Goal: Find specific page/section: Find specific page/section

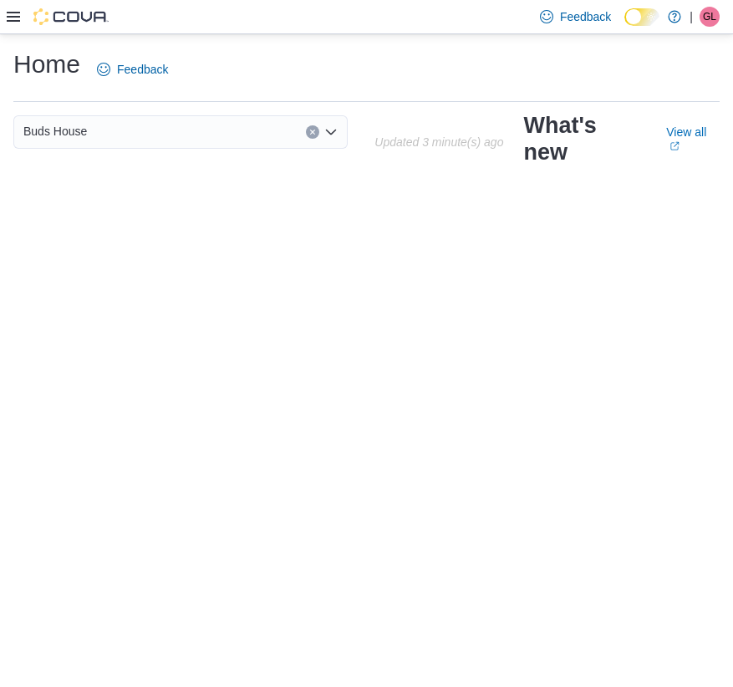
click at [19, 18] on icon at bounding box center [13, 17] width 13 height 10
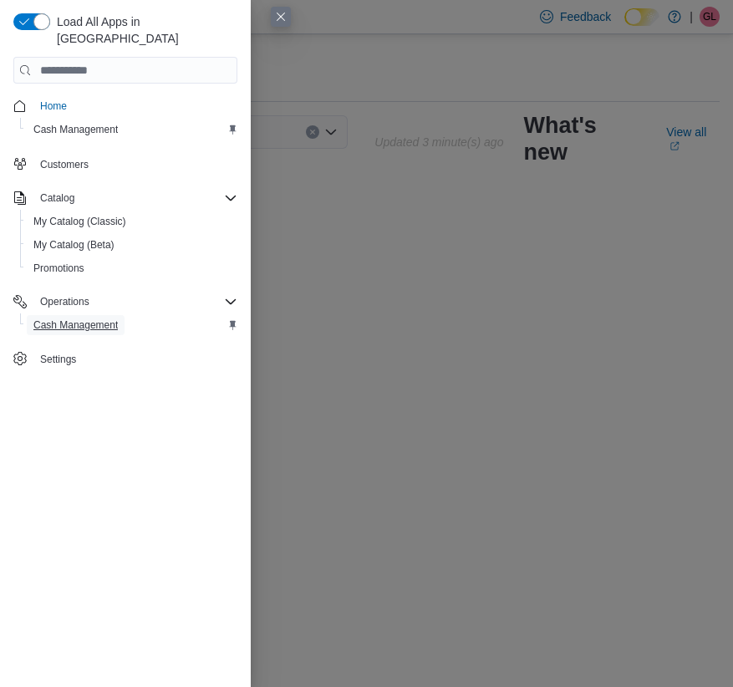
click at [111, 315] on span "Cash Management" at bounding box center [75, 325] width 84 height 20
